Goal: Task Accomplishment & Management: Manage account settings

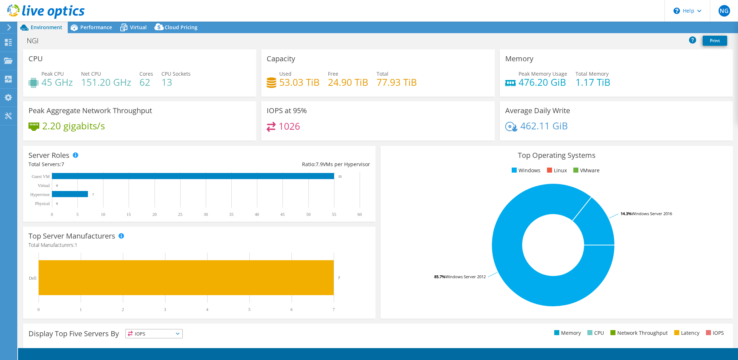
select select "EUFrankfurt"
select select "USD"
click at [6, 102] on div at bounding box center [8, 98] width 9 height 8
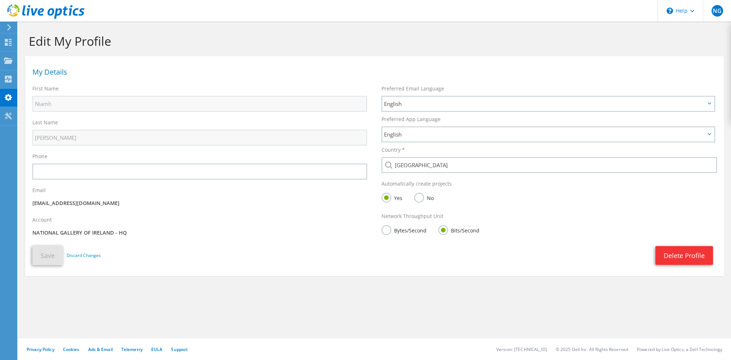
click at [5, 28] on div at bounding box center [8, 27] width 8 height 6
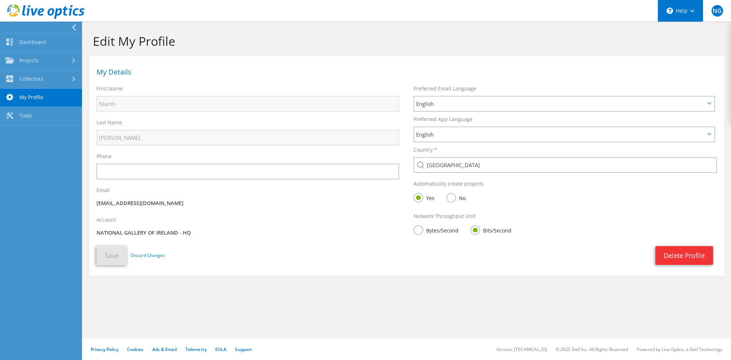
click at [693, 8] on div "\n Help" at bounding box center [680, 11] width 45 height 22
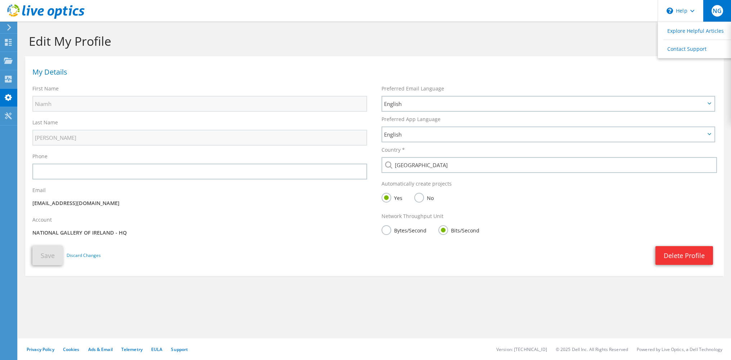
click at [715, 13] on span "NG" at bounding box center [718, 11] width 12 height 12
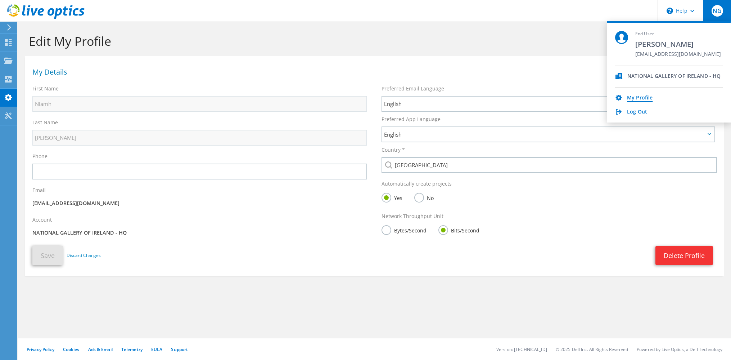
click at [638, 100] on link "My Profile" at bounding box center [640, 98] width 26 height 7
